Goal: Transaction & Acquisition: Purchase product/service

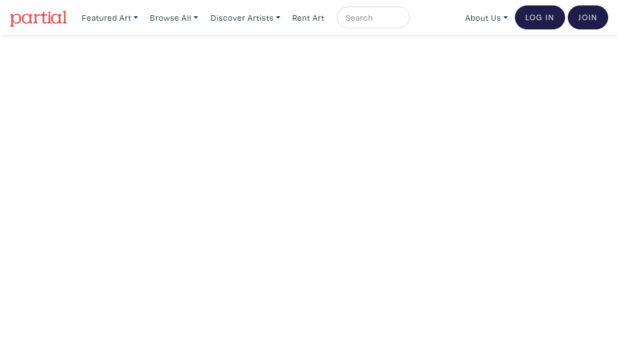
click at [105, 15] on link "Featured Art" at bounding box center [110, 18] width 66 height 22
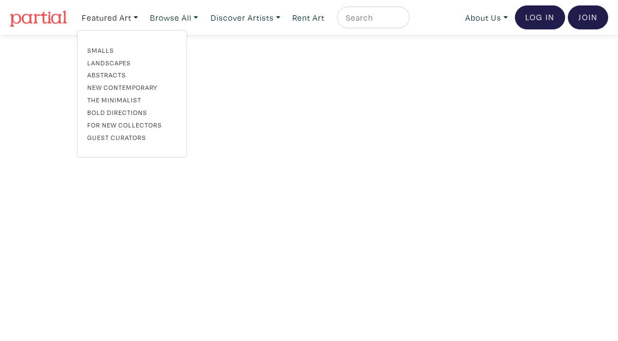
click at [311, 20] on link "Rent Art" at bounding box center [308, 18] width 42 height 22
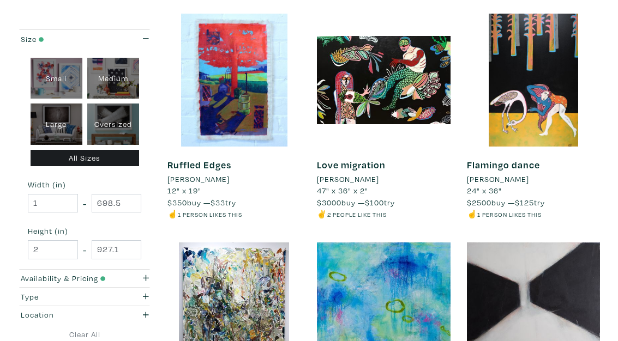
scroll to position [225, 0]
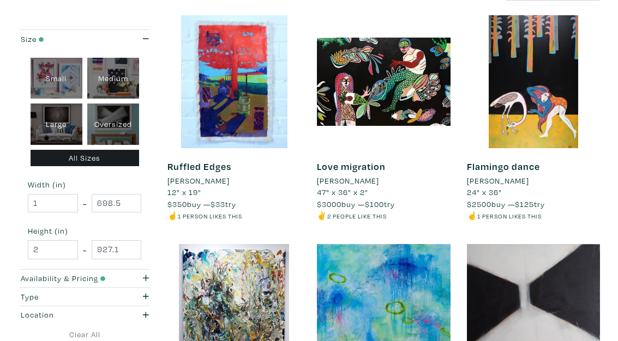
click at [222, 98] on div at bounding box center [233, 81] width 133 height 133
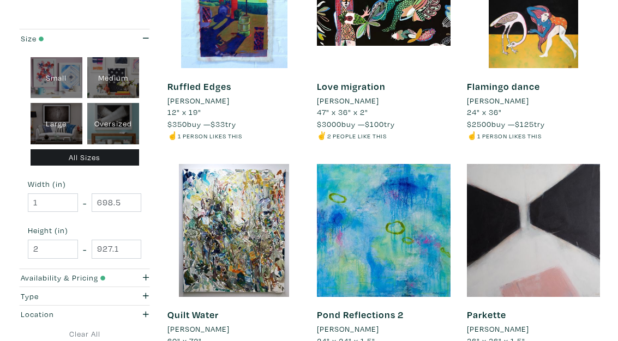
scroll to position [305, 0]
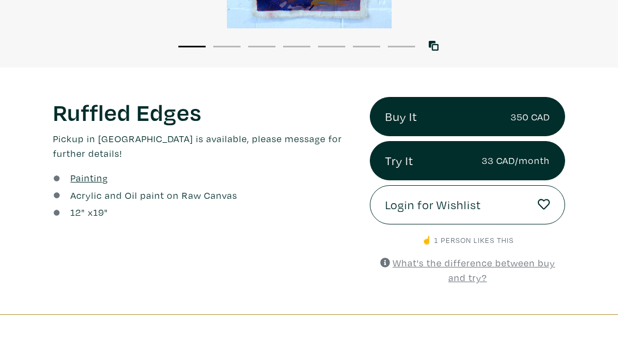
scroll to position [271, 0]
click at [409, 122] on link "Buy It 350 CAD" at bounding box center [467, 116] width 195 height 39
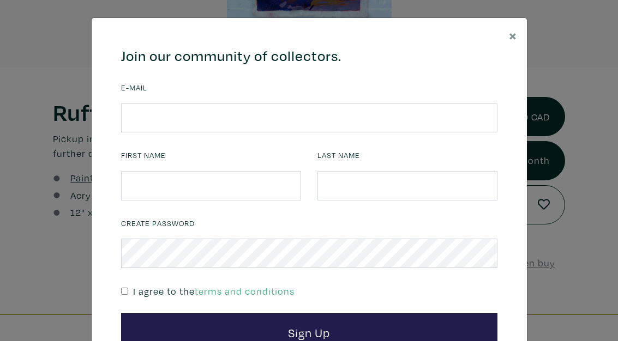
scroll to position [5, 0]
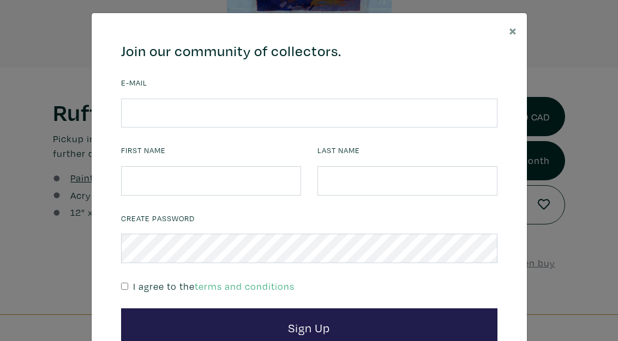
click at [518, 19] on button "×" at bounding box center [513, 30] width 28 height 34
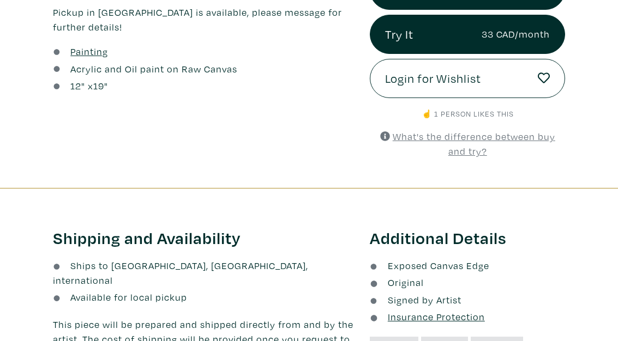
scroll to position [346, 0]
